Goal: Find specific page/section: Find specific page/section

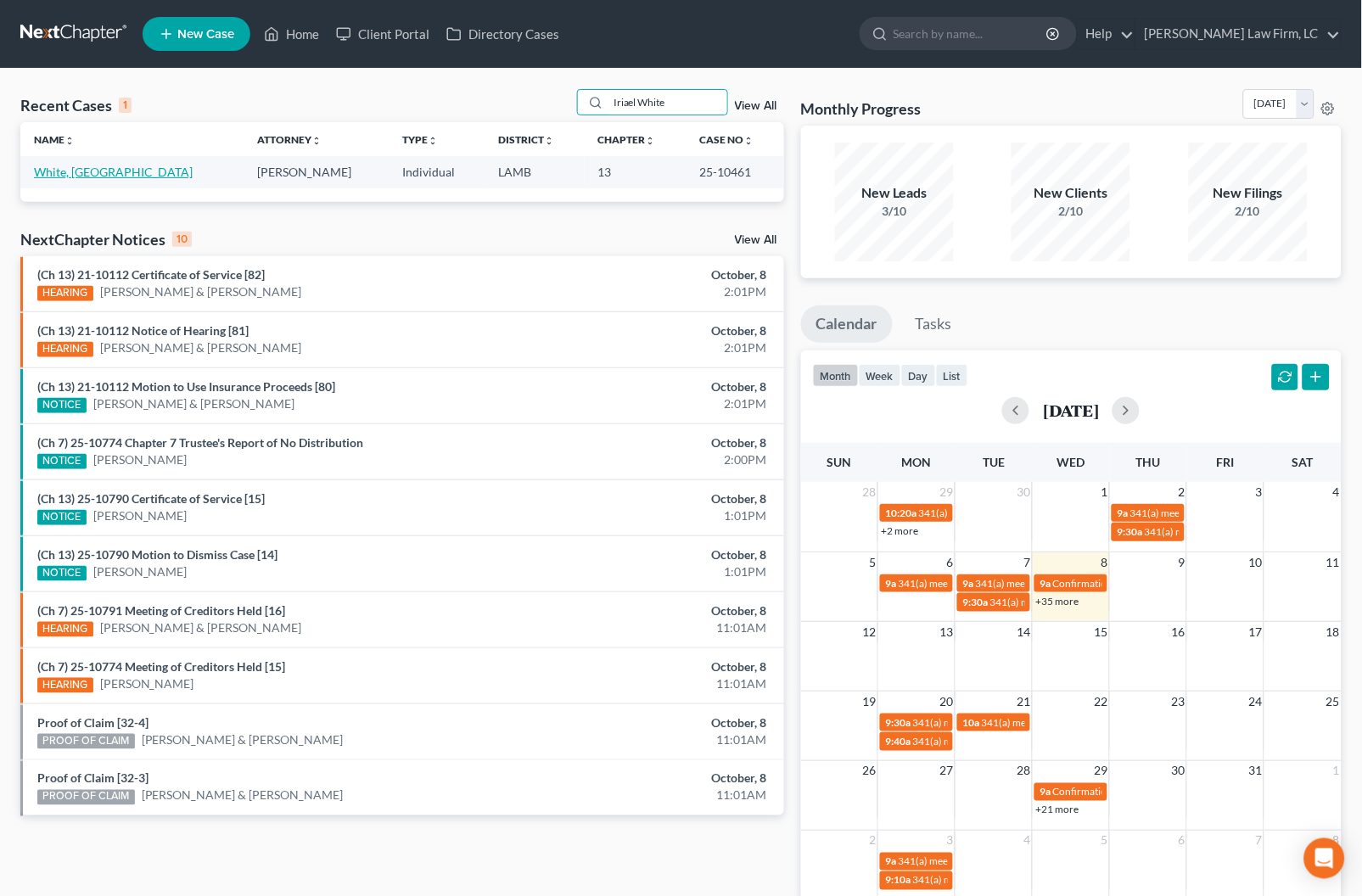
type input "Iriael White"
click at [80, 165] on link "White, [GEOGRAPHIC_DATA]" at bounding box center [113, 171] width 158 height 14
select select "2"
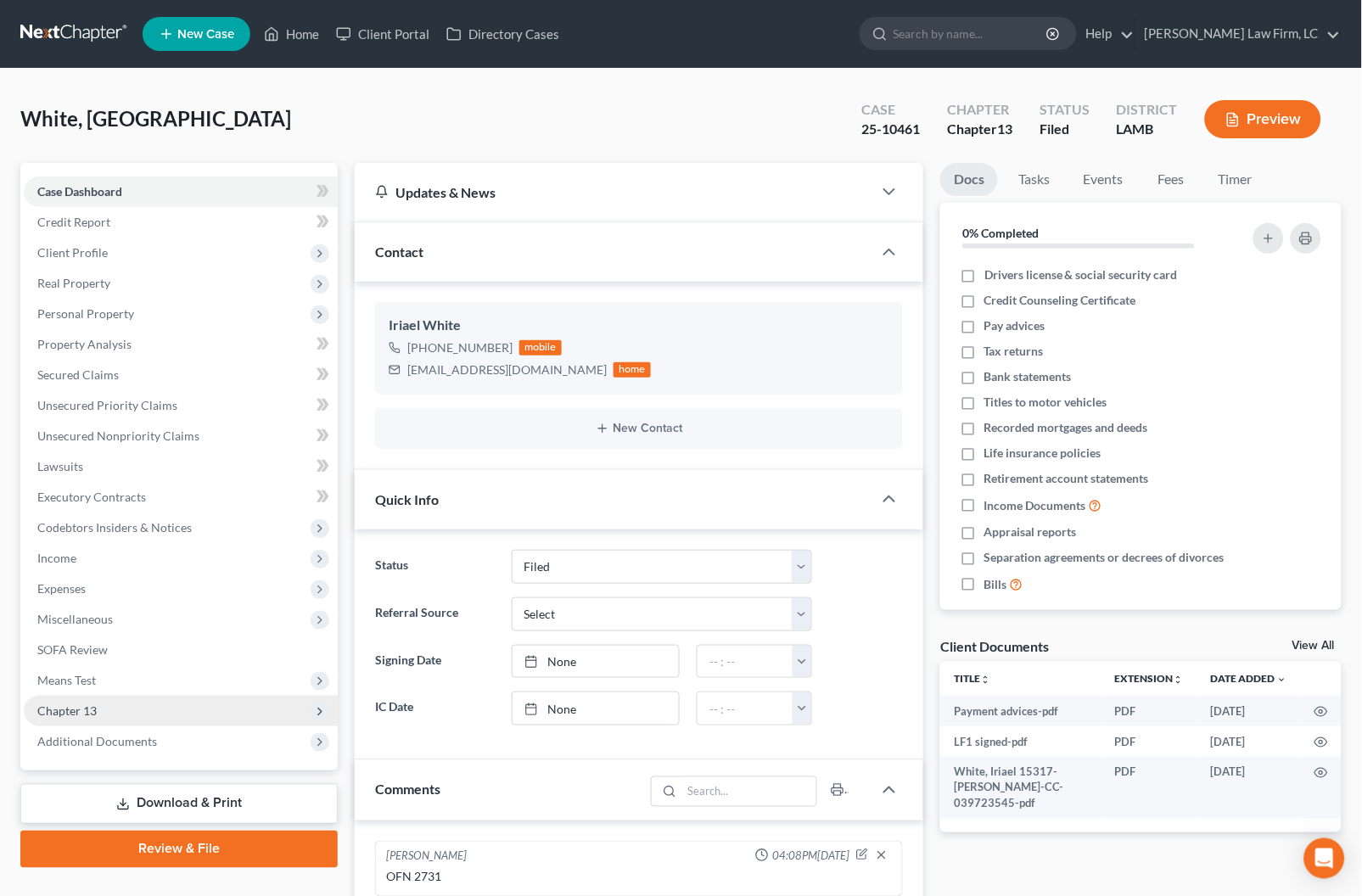
click at [140, 702] on span "Chapter 13" at bounding box center [181, 711] width 314 height 31
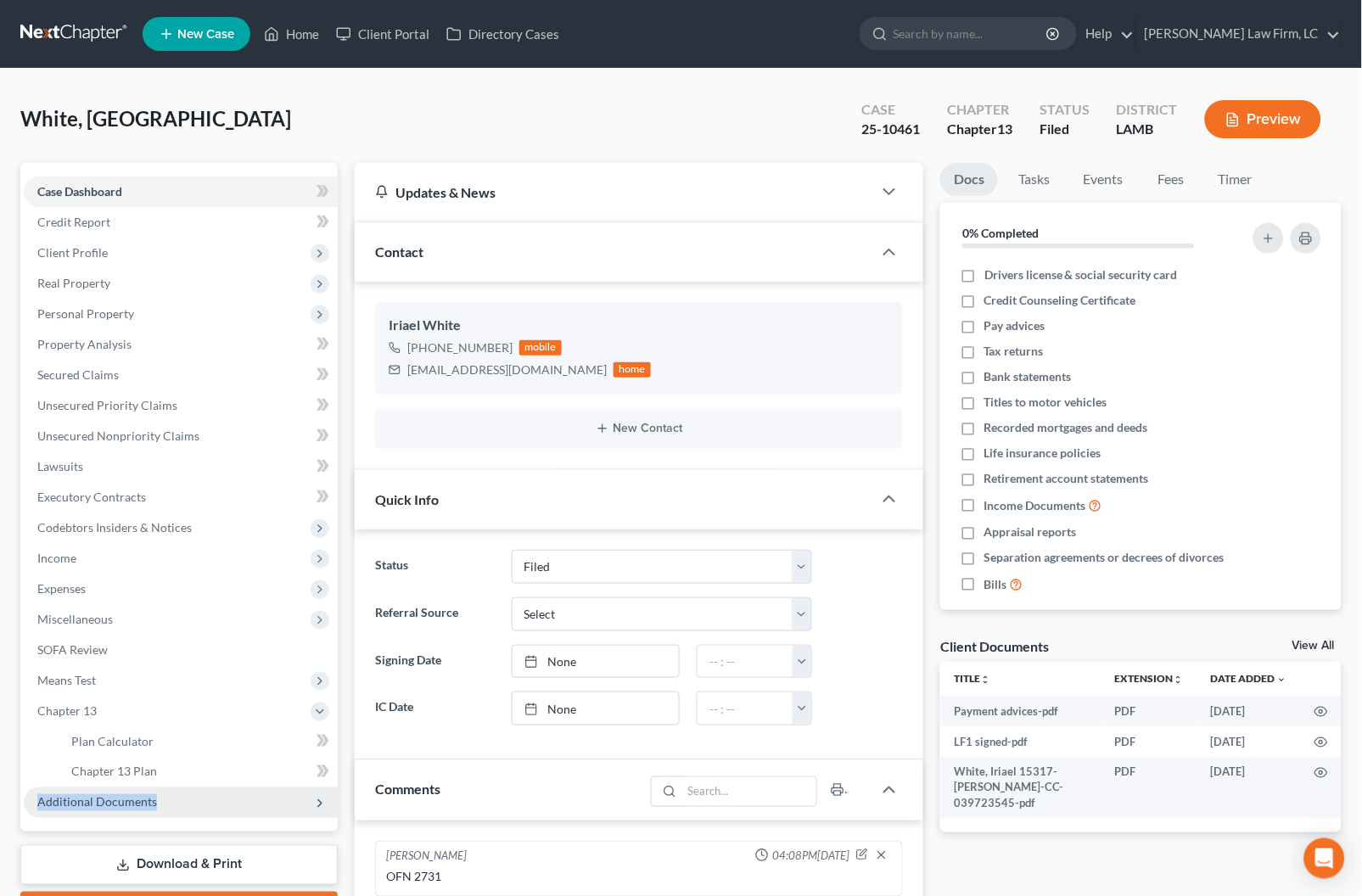
click at [154, 787] on span "Additional Documents" at bounding box center [181, 802] width 314 height 31
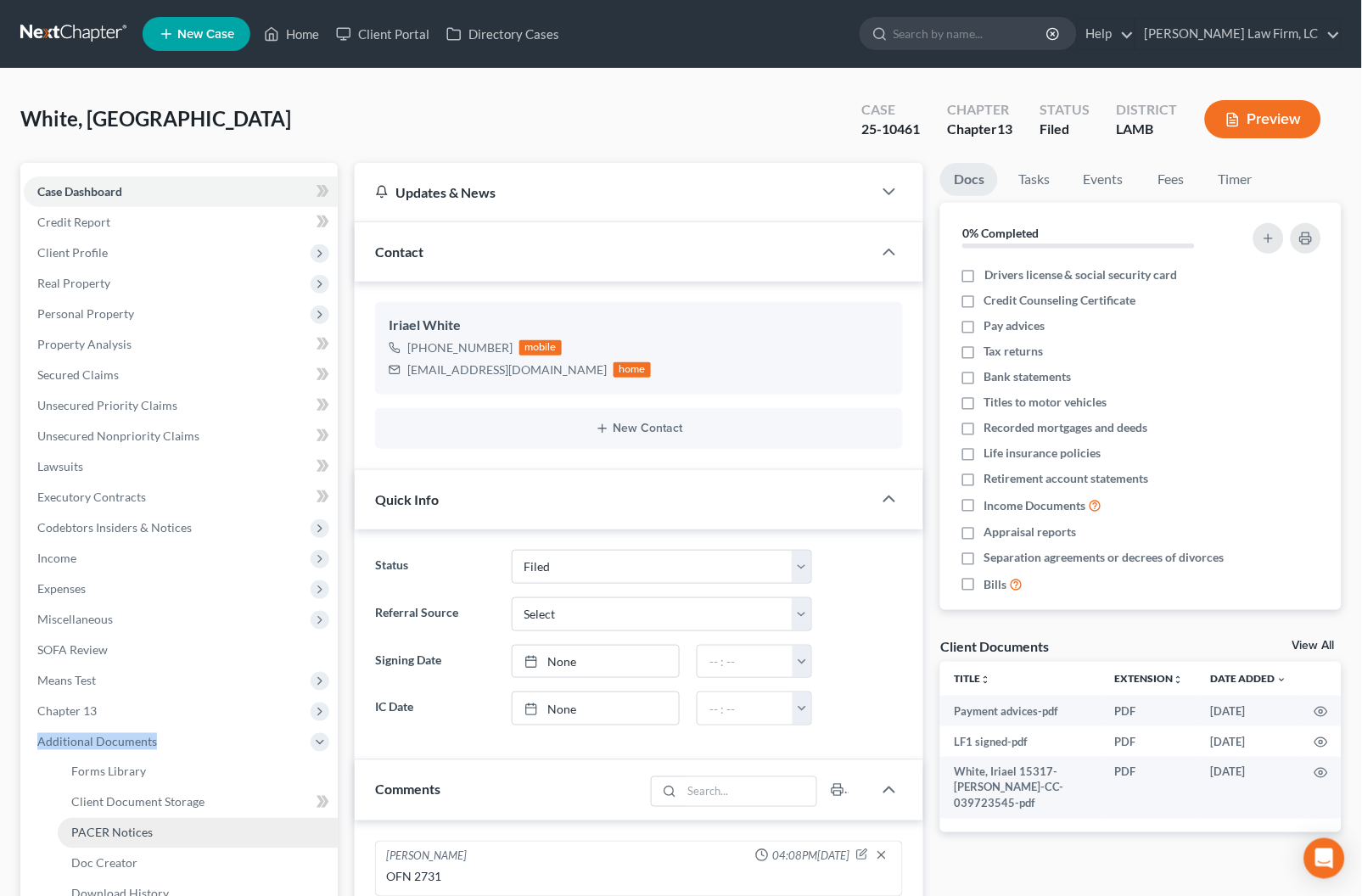
click at [174, 818] on link "PACER Notices" at bounding box center [197, 833] width 280 height 31
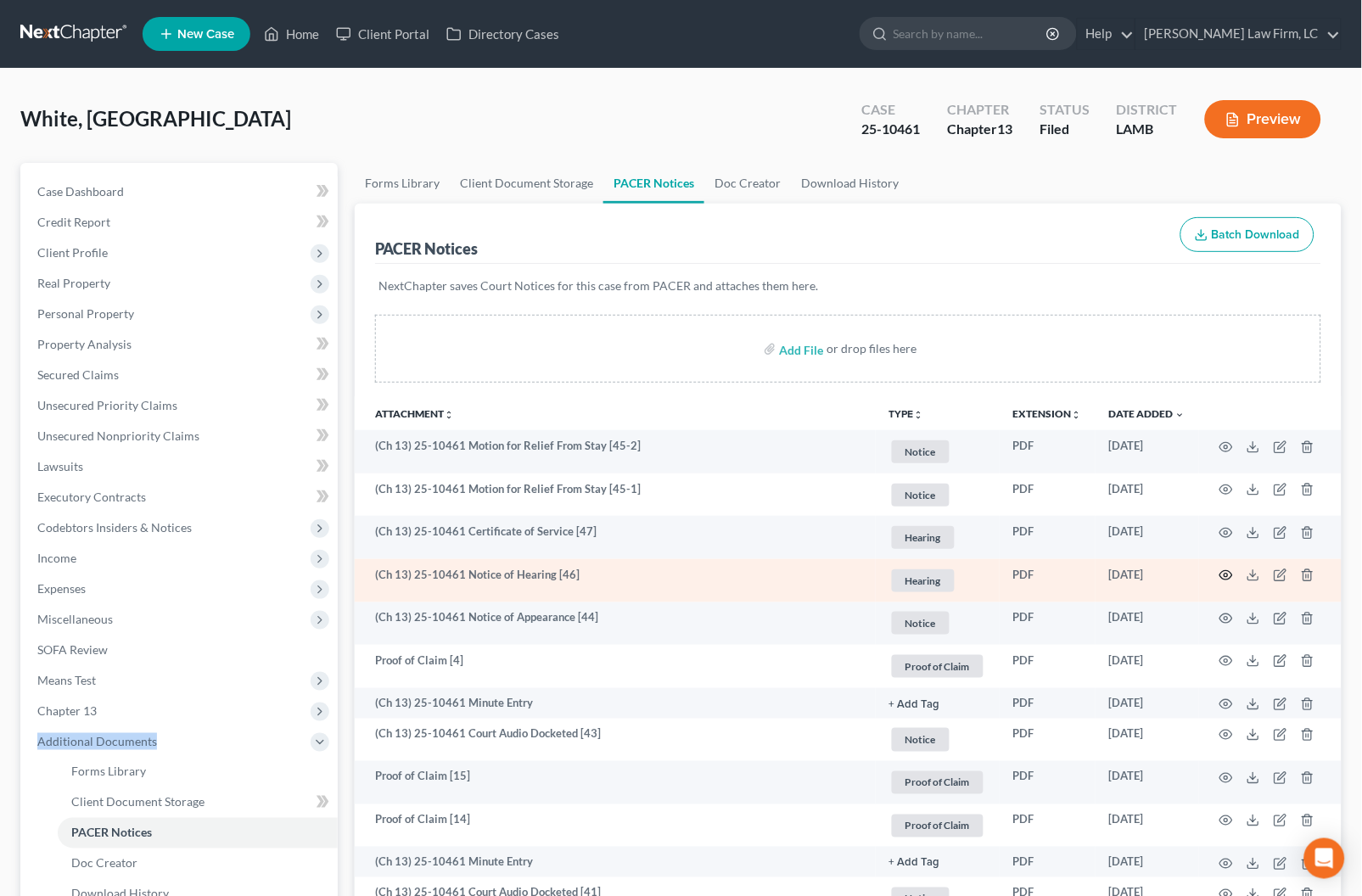
click at [1225, 574] on circle "button" at bounding box center [1226, 576] width 4 height 4
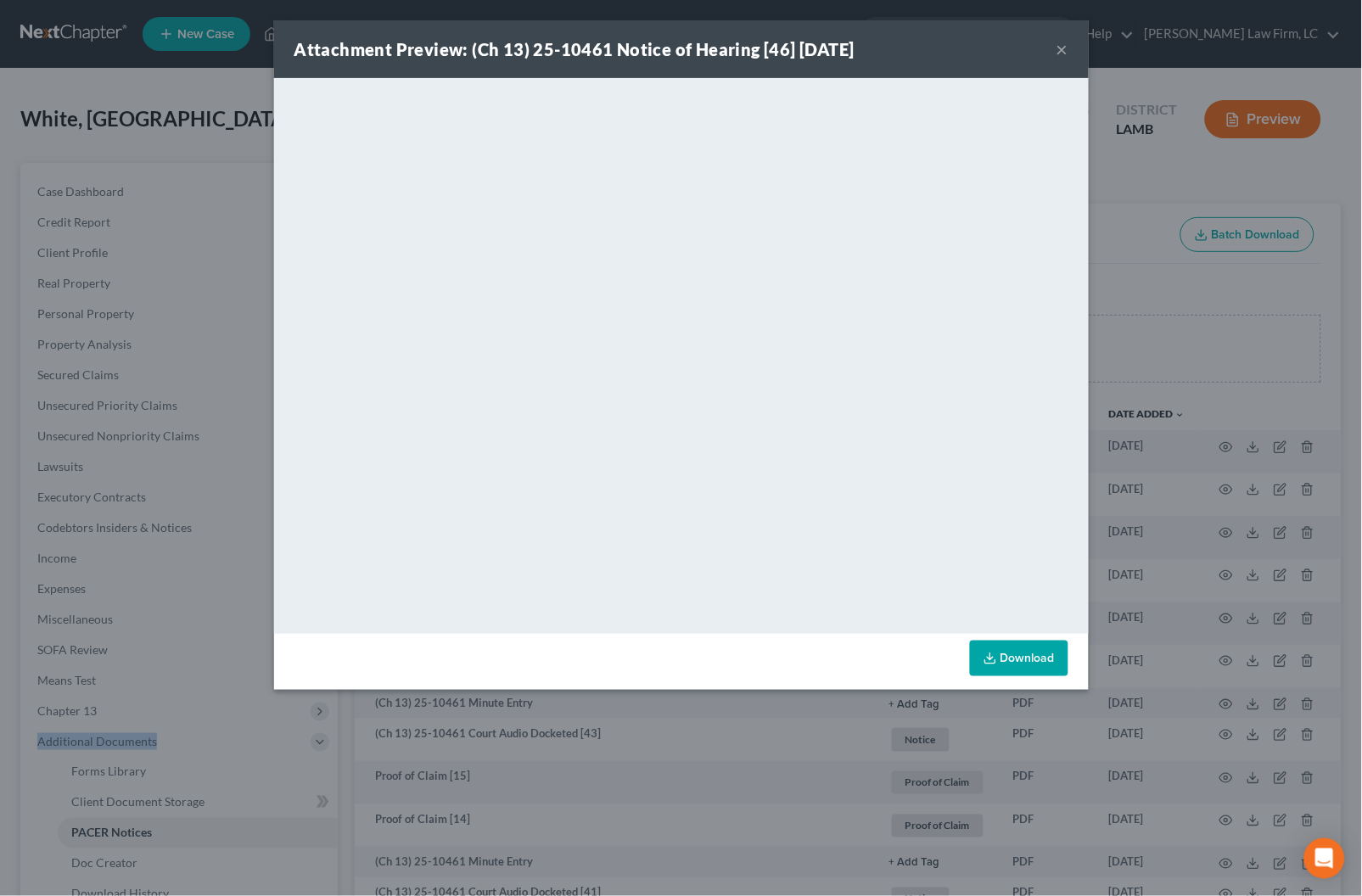
click at [1064, 42] on button "×" at bounding box center [1062, 49] width 12 height 20
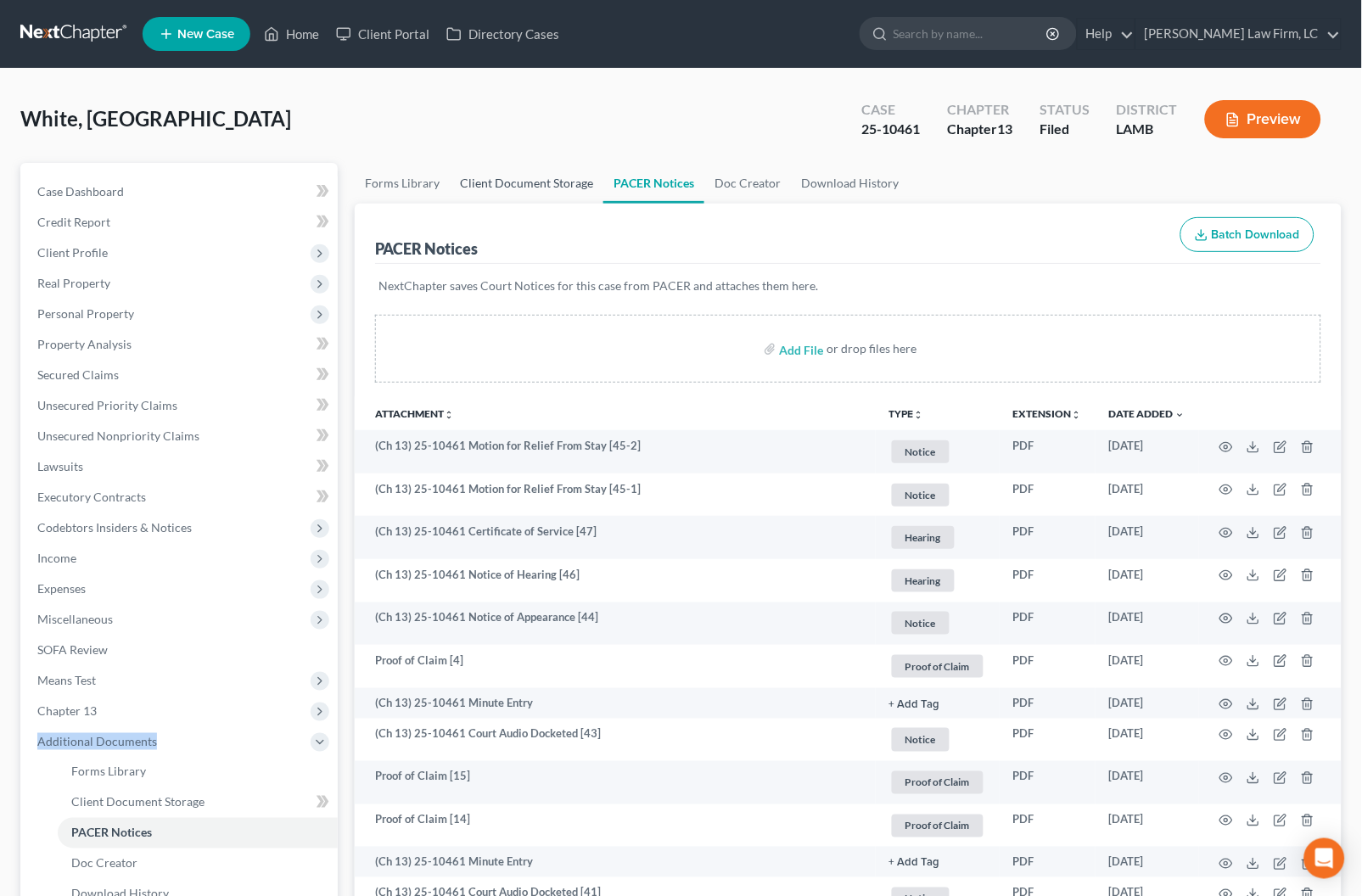
click at [561, 188] on link "Client Document Storage" at bounding box center [526, 183] width 154 height 41
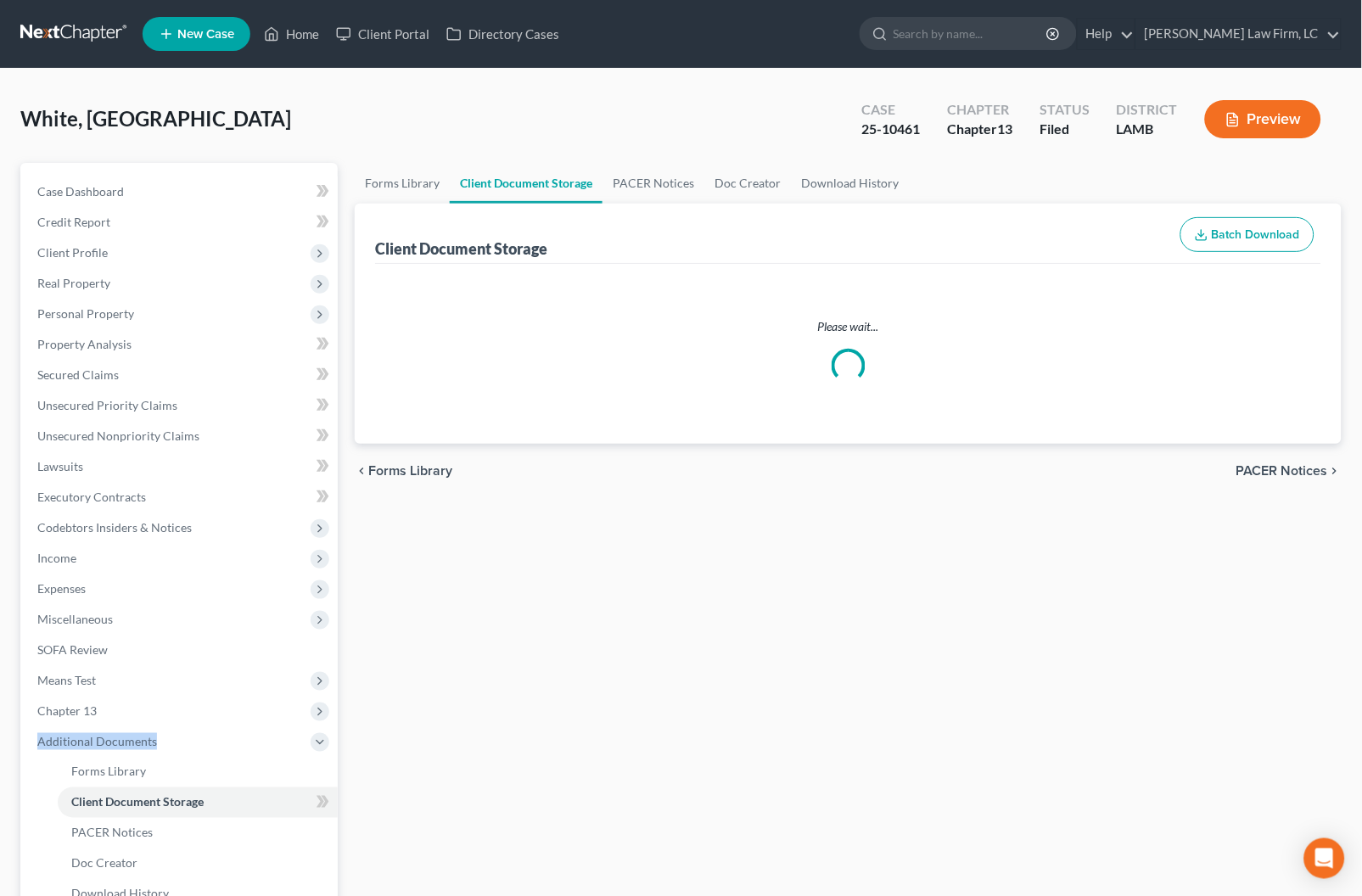
select select "13"
select select "39"
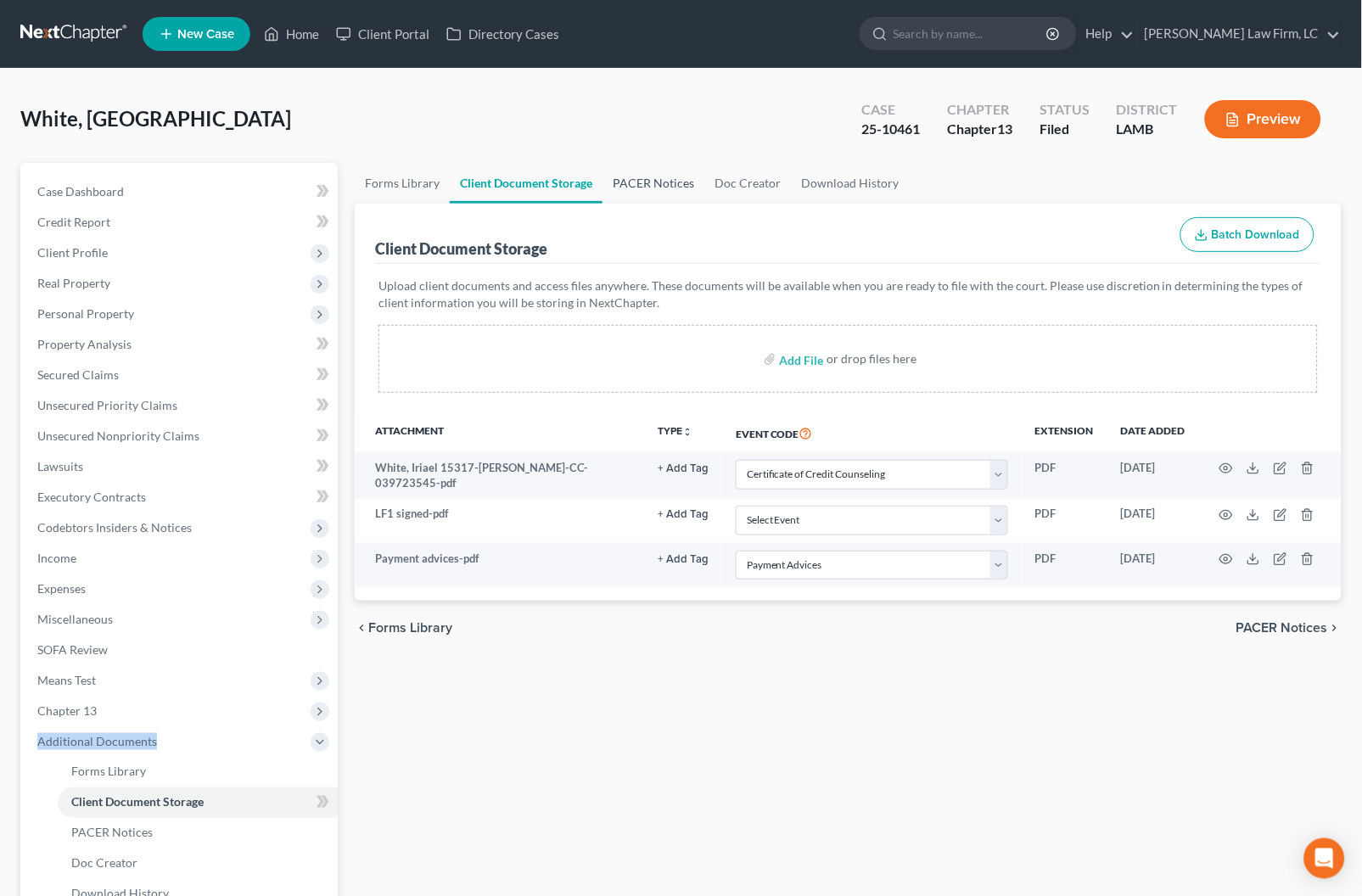
click at [642, 167] on link "PACER Notices" at bounding box center [653, 183] width 102 height 41
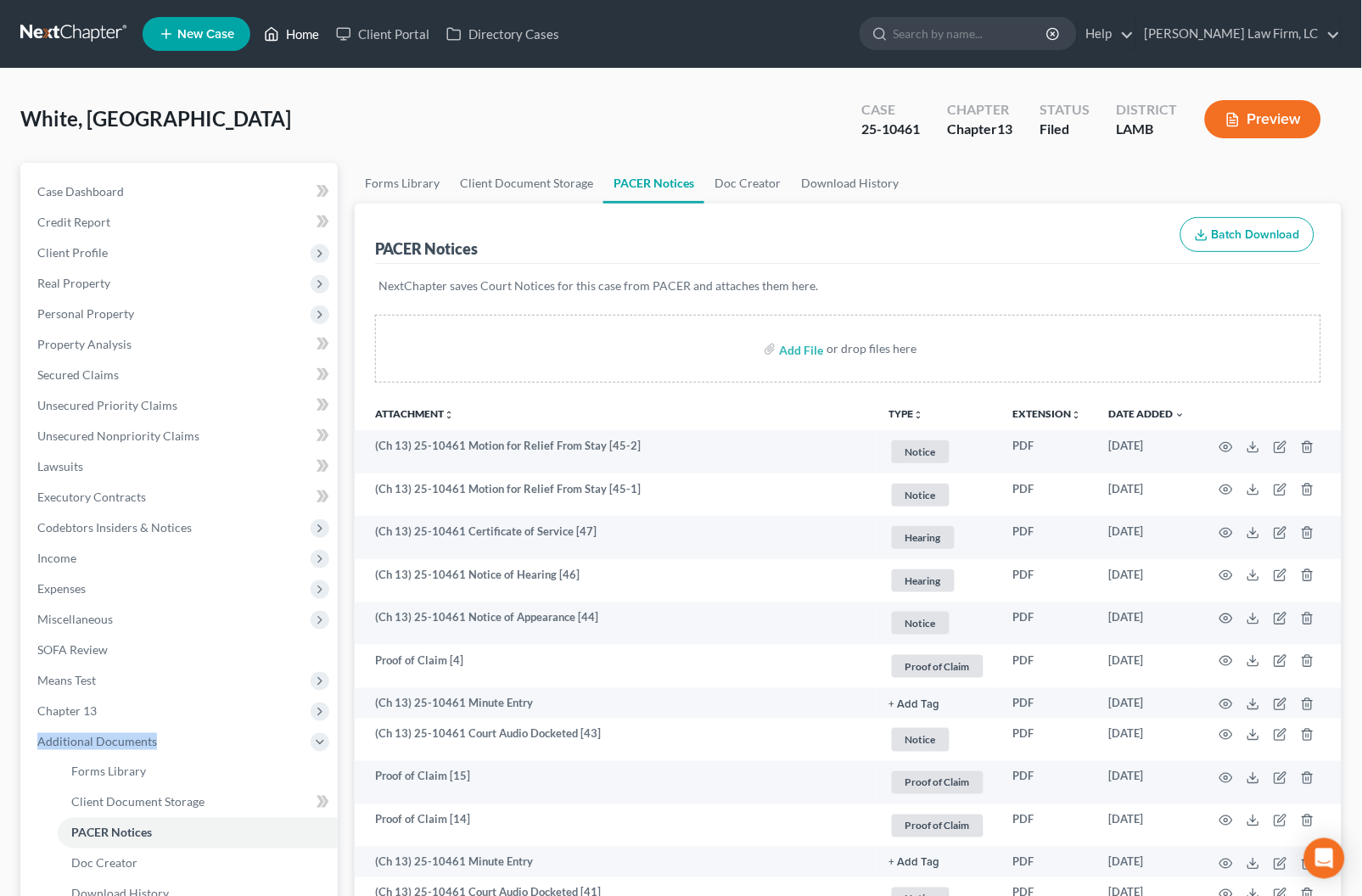
click at [291, 32] on link "Home" at bounding box center [291, 34] width 72 height 31
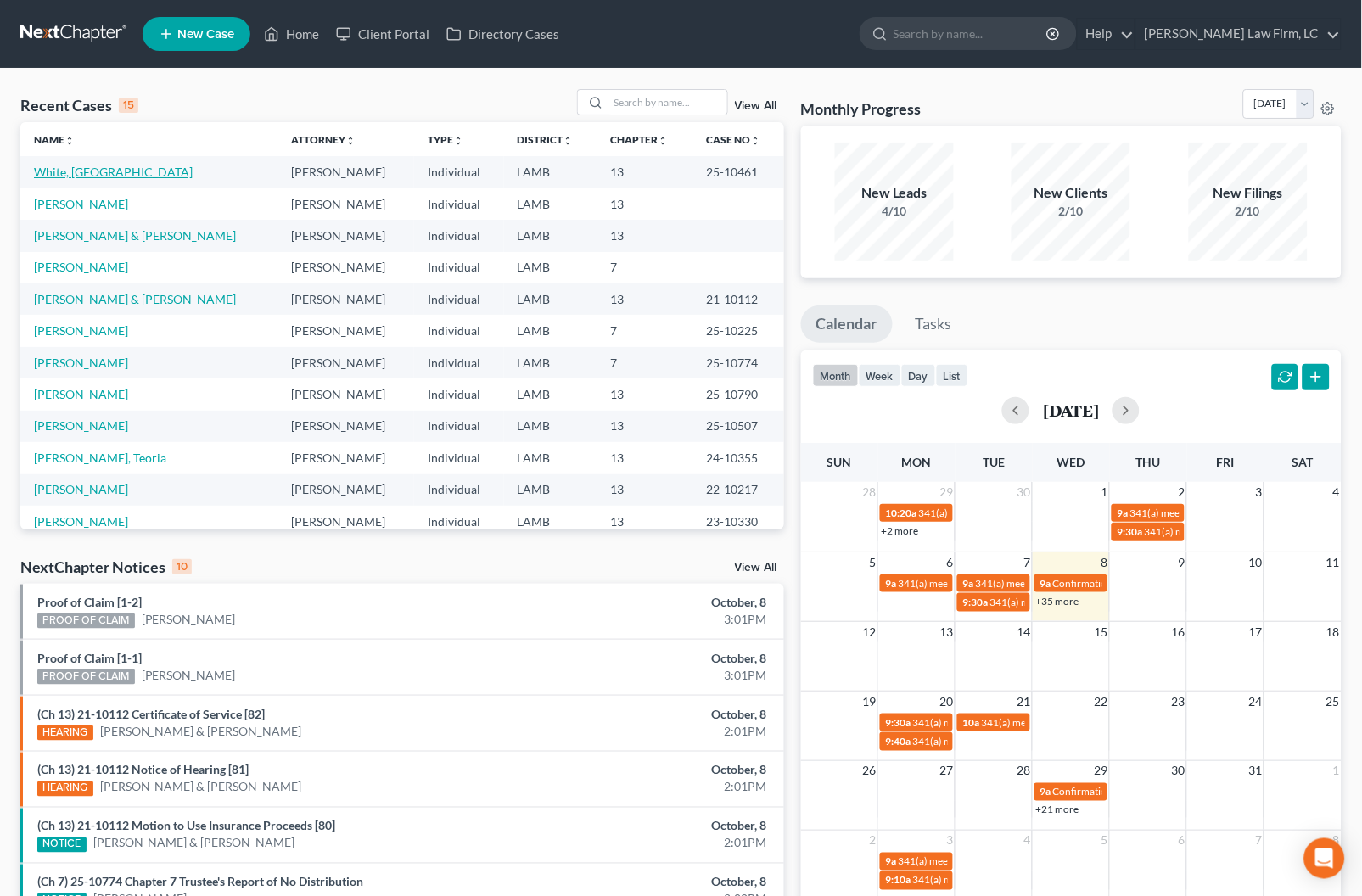
click at [71, 166] on link "White, [GEOGRAPHIC_DATA]" at bounding box center [113, 171] width 158 height 14
